Goal: Check status: Check status

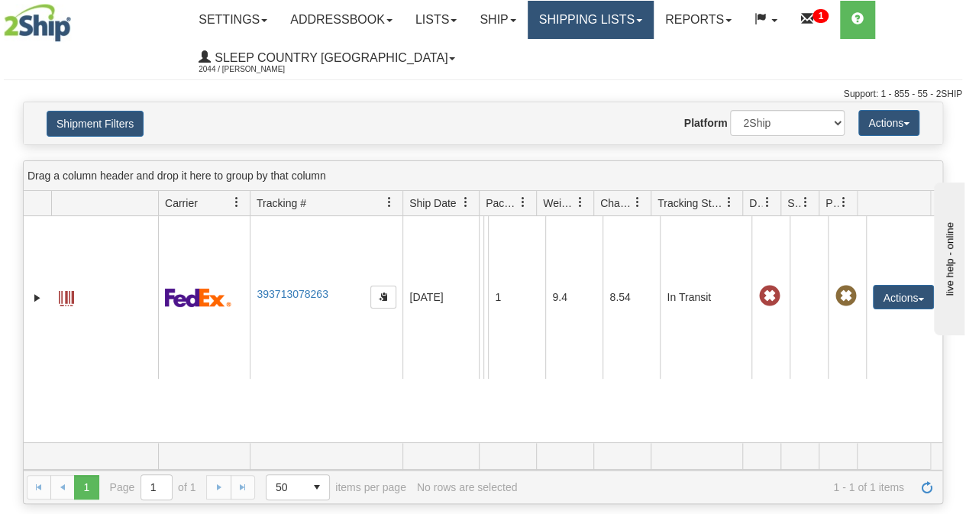
click at [597, 16] on link "Shipping lists" at bounding box center [591, 20] width 126 height 38
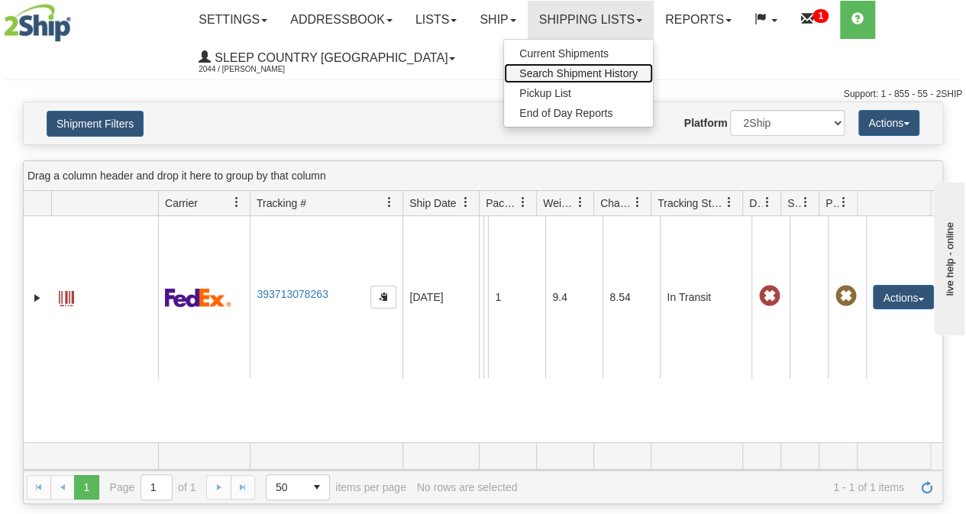
click at [591, 66] on link "Search Shipment History" at bounding box center [578, 73] width 149 height 20
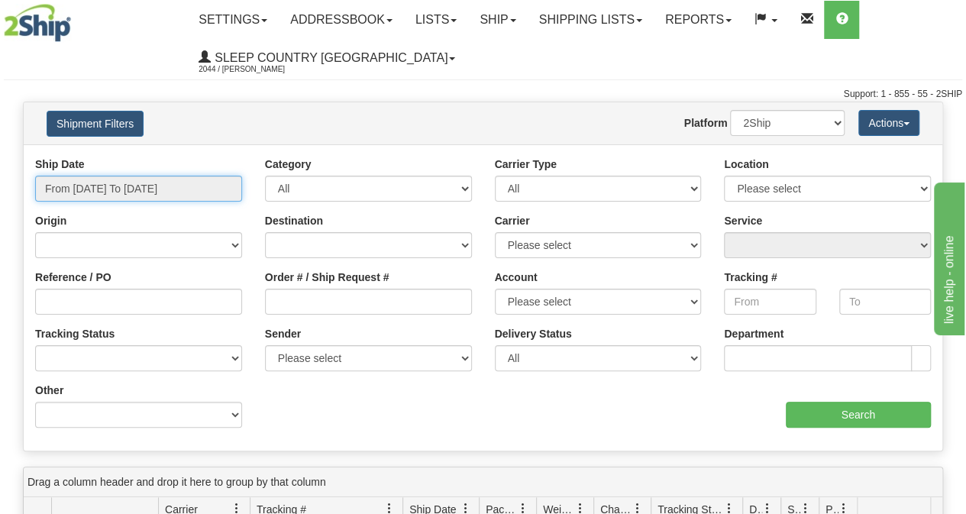
click at [102, 189] on input "From [DATE] To [DATE]" at bounding box center [138, 189] width 207 height 26
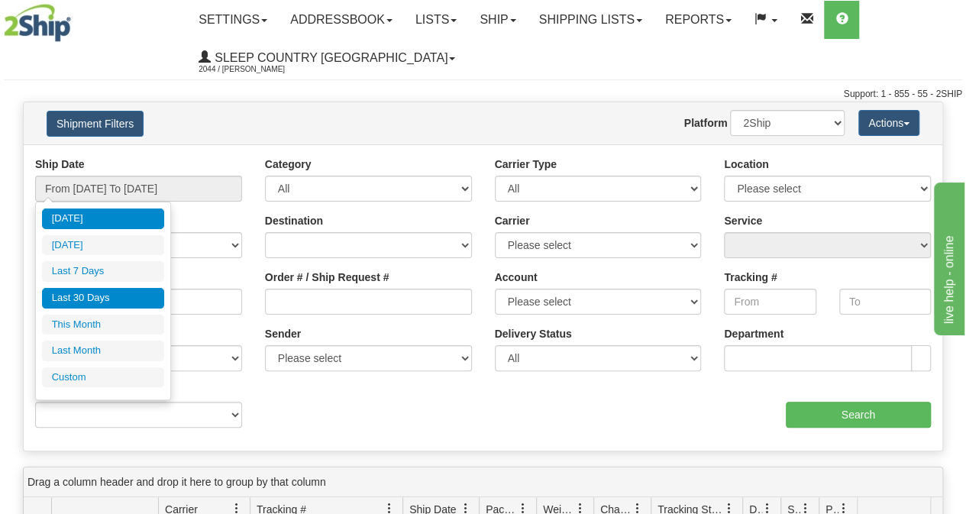
click at [102, 299] on li "Last 30 Days" at bounding box center [103, 298] width 122 height 21
type input "From [DATE] To [DATE]"
